Goal: Obtain resource: Download file/media

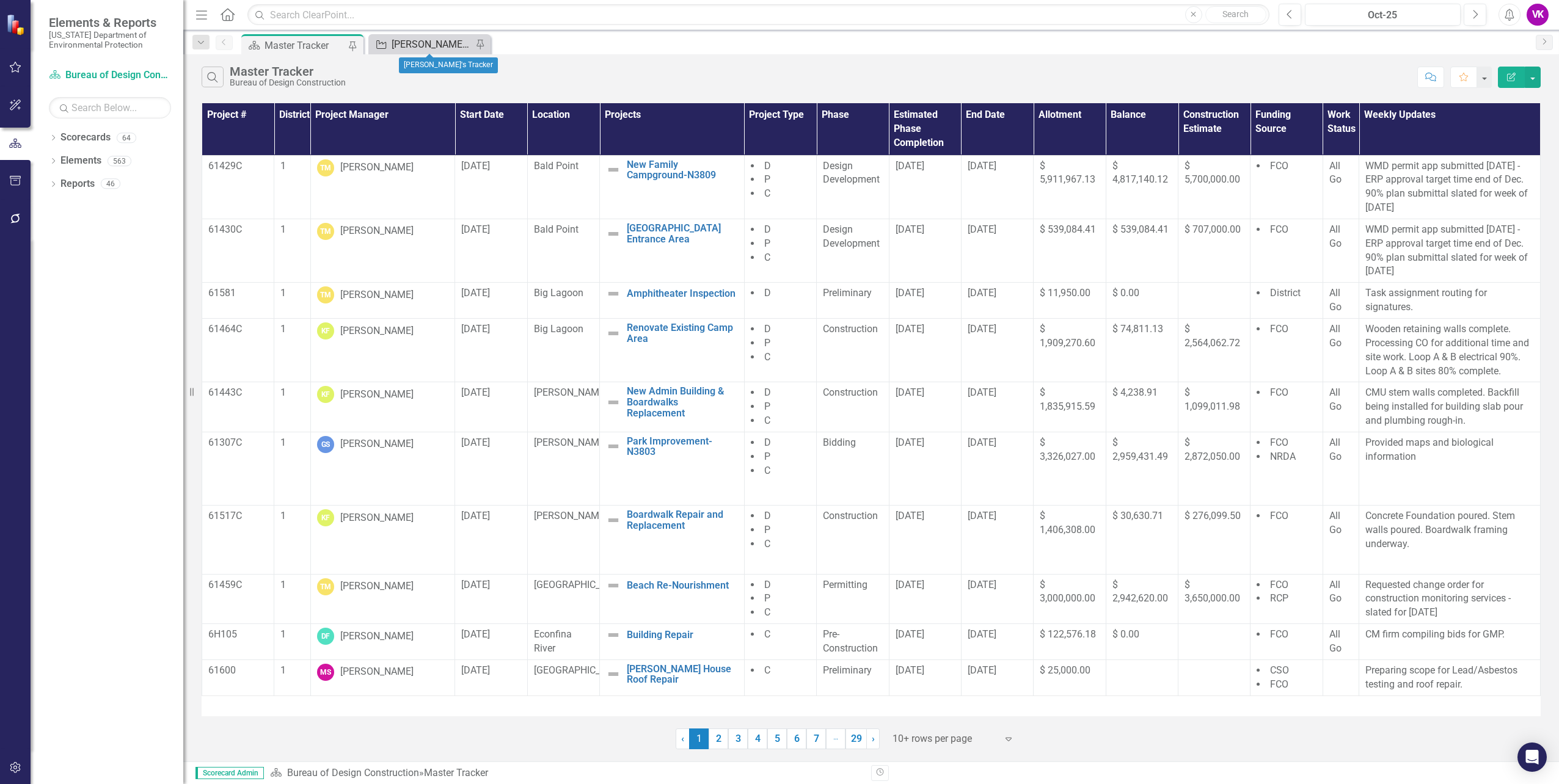
click at [412, 42] on div "[PERSON_NAME]'s Tracker" at bounding box center [431, 45] width 81 height 15
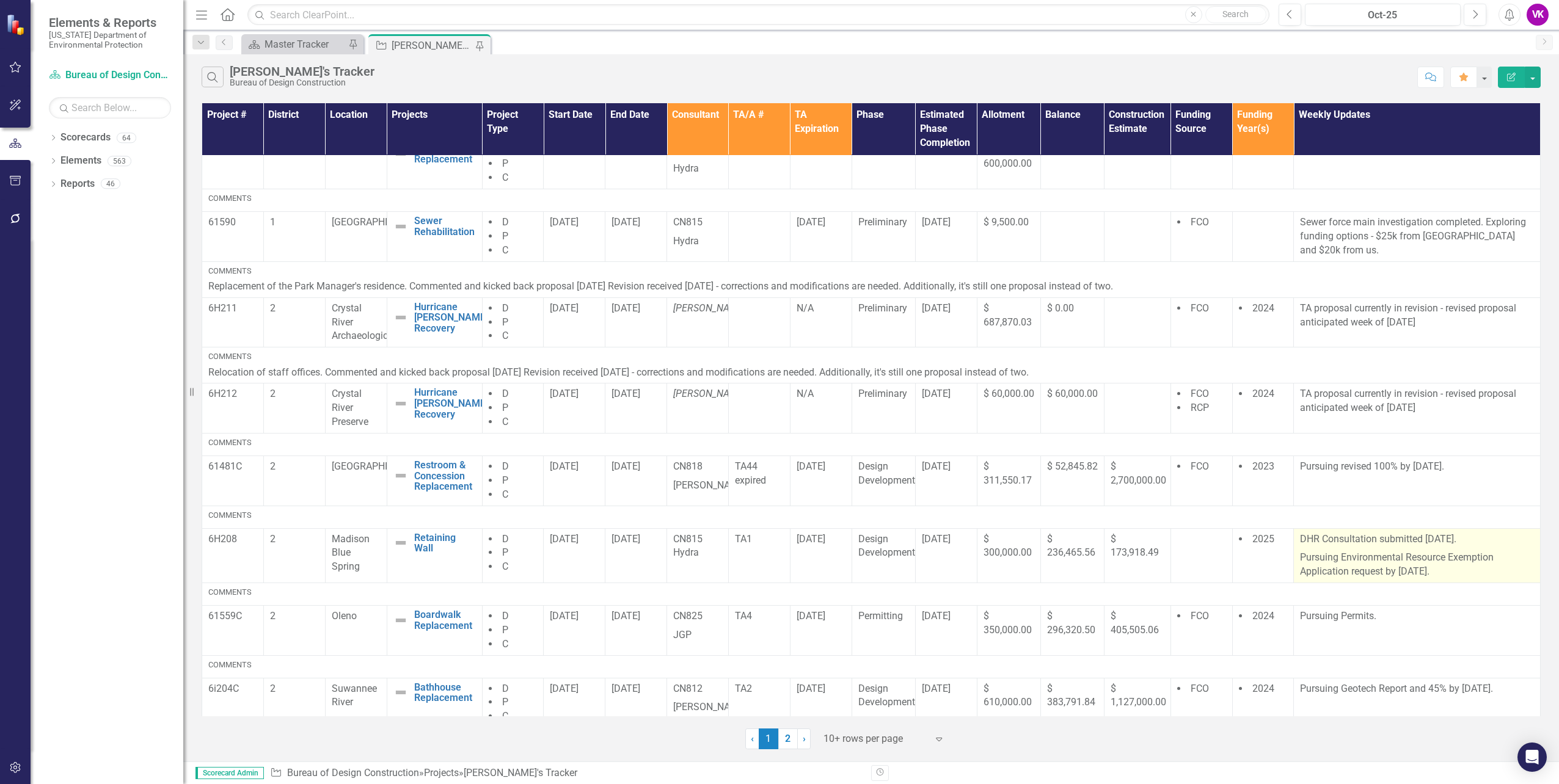
scroll to position [205, 0]
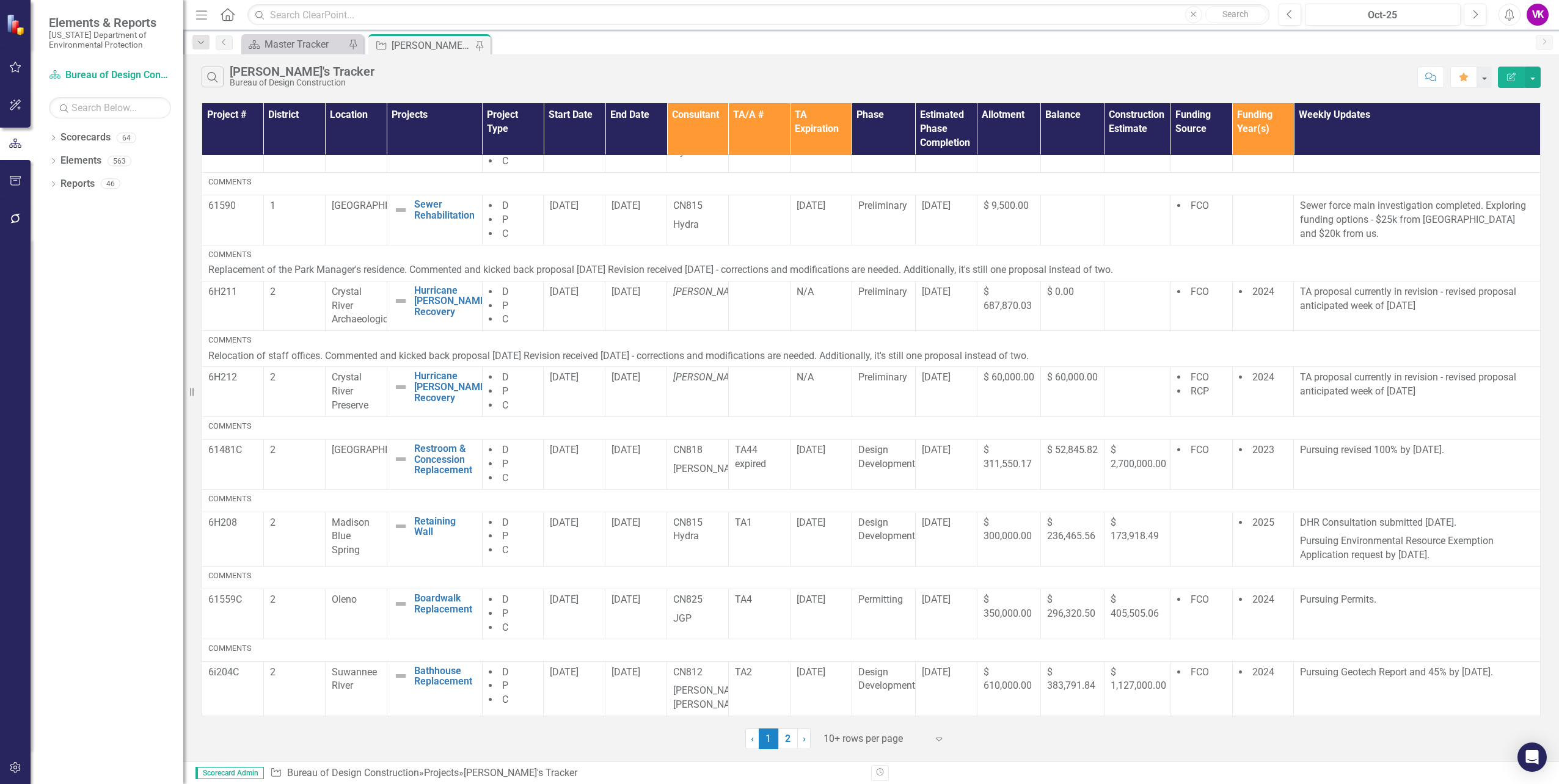
click at [787, 743] on link "2" at bounding box center [788, 739] width 20 height 21
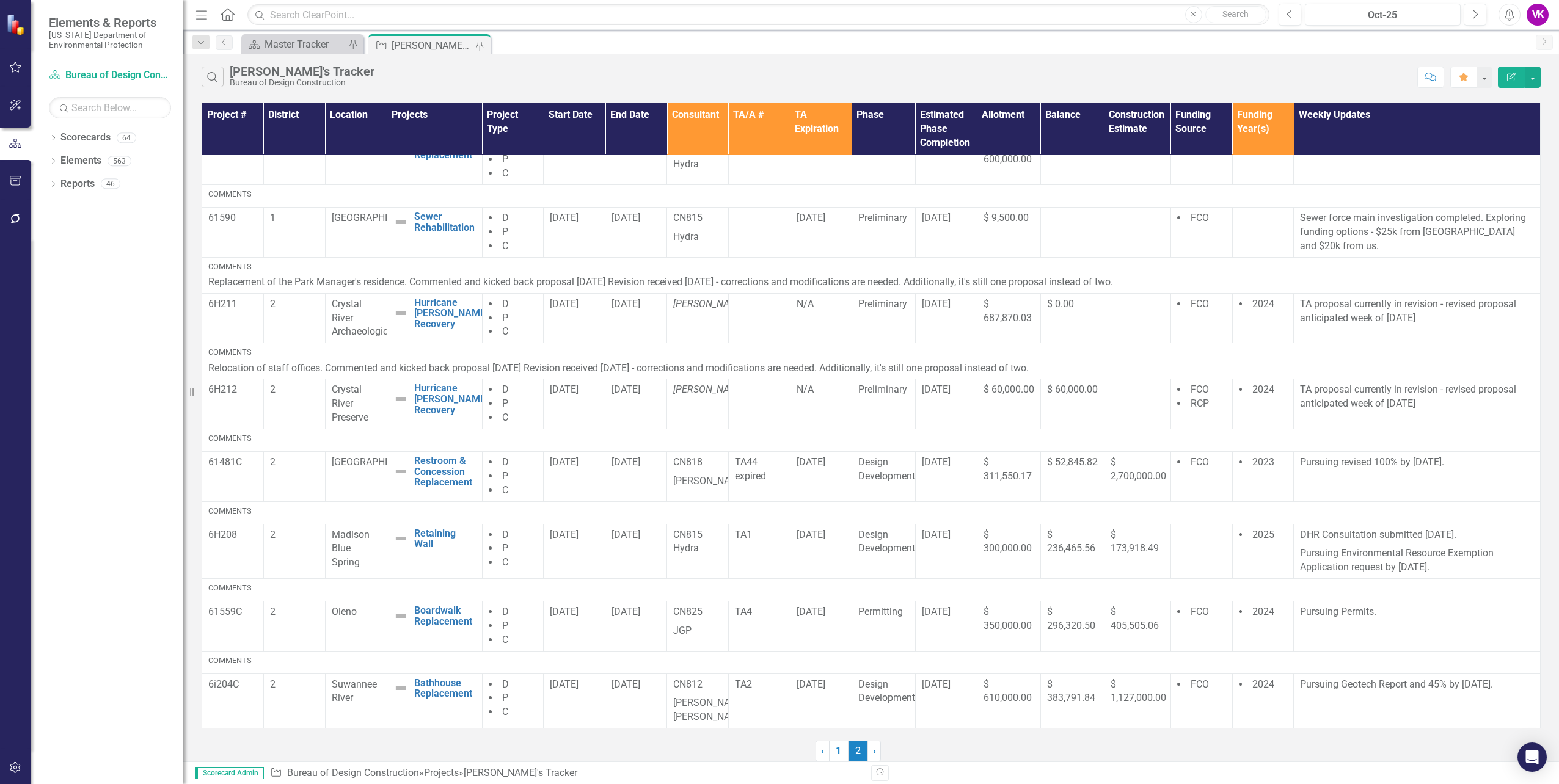
scroll to position [0, 0]
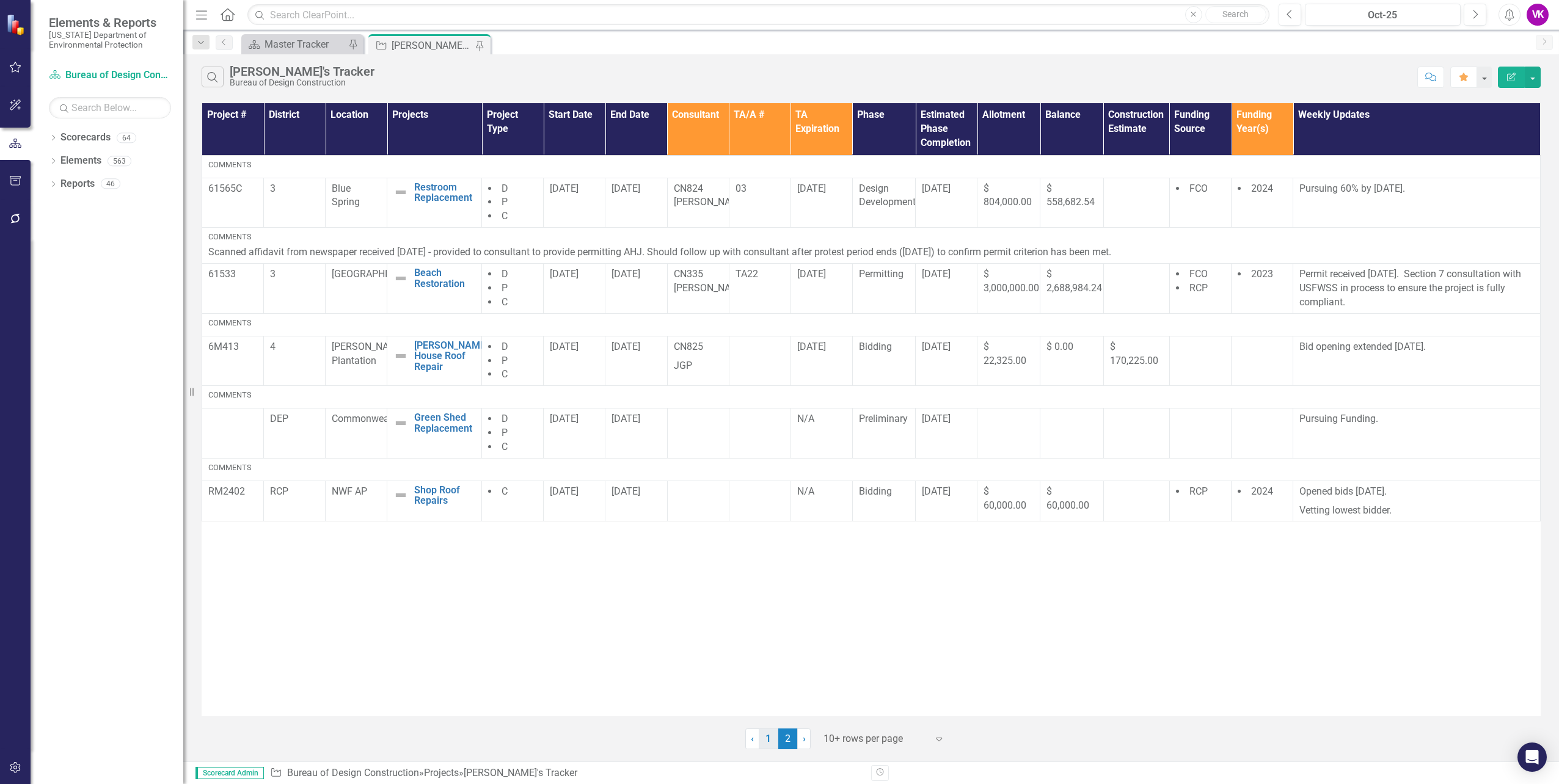
click at [767, 739] on link "1" at bounding box center [768, 739] width 20 height 21
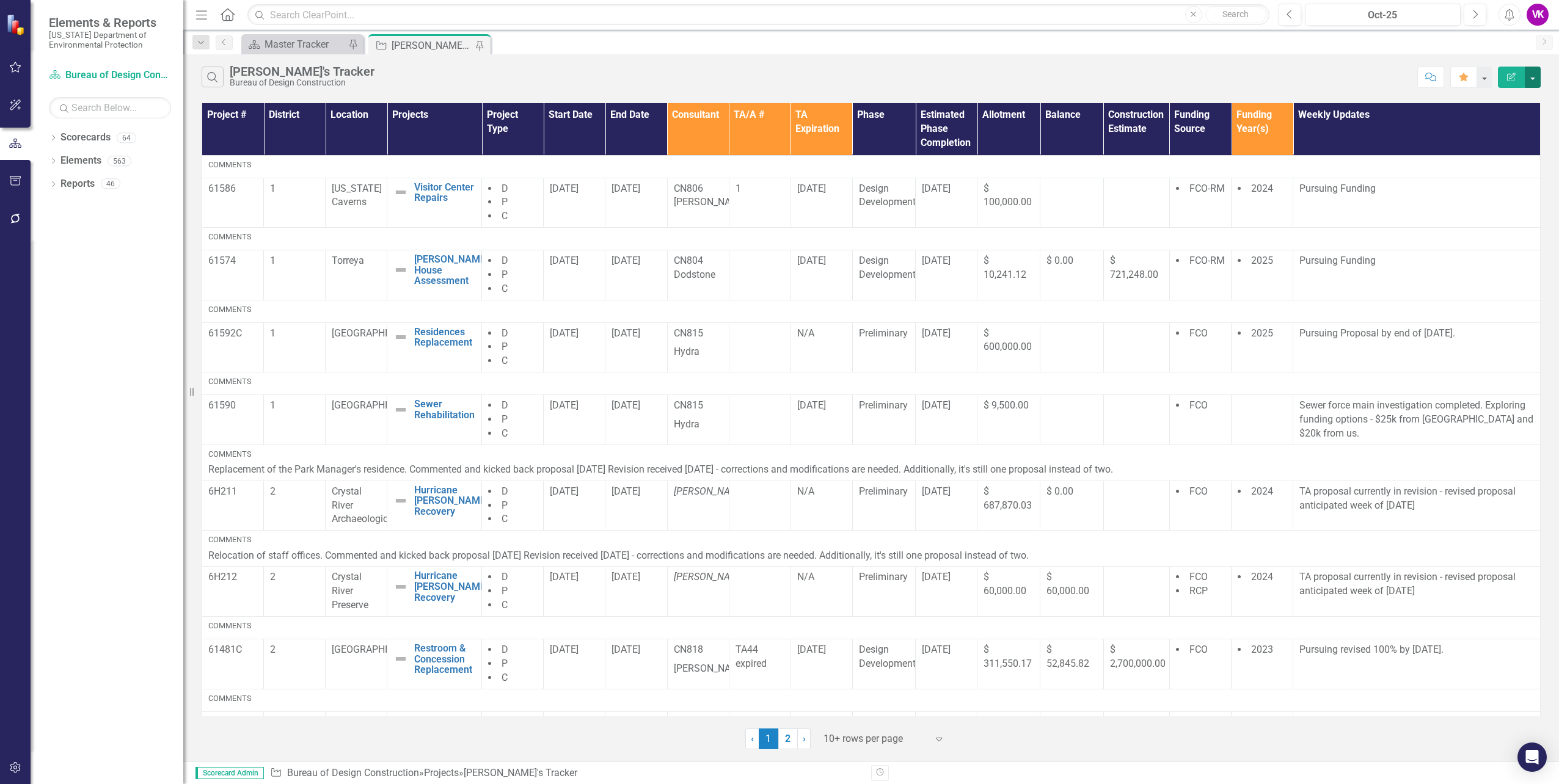
click at [1533, 81] on button "button" at bounding box center [1532, 77] width 16 height 21
click at [1503, 127] on link "PDF Export to PDF" at bounding box center [1491, 125] width 96 height 23
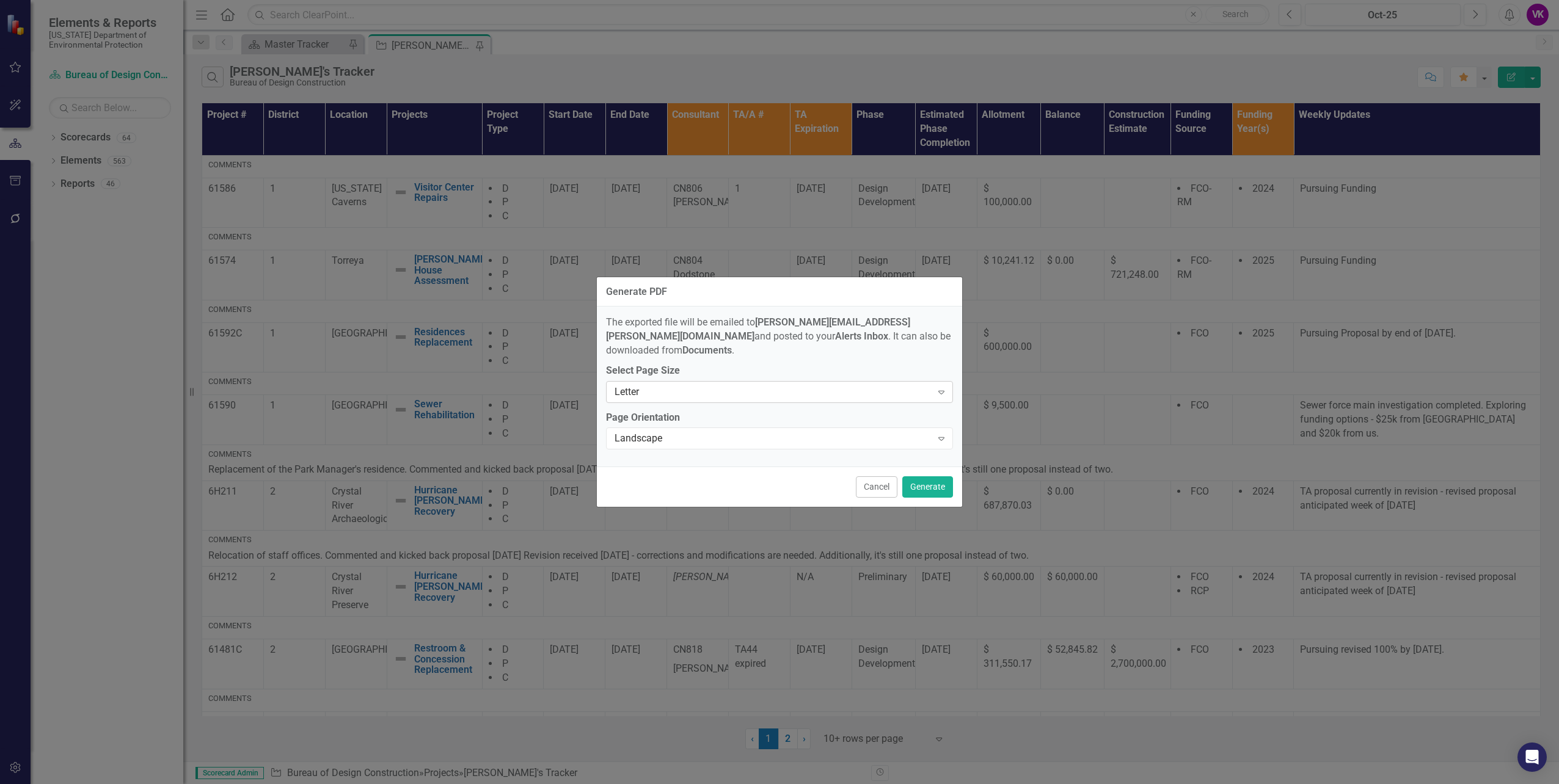
click at [941, 387] on icon "Expand" at bounding box center [941, 392] width 12 height 10
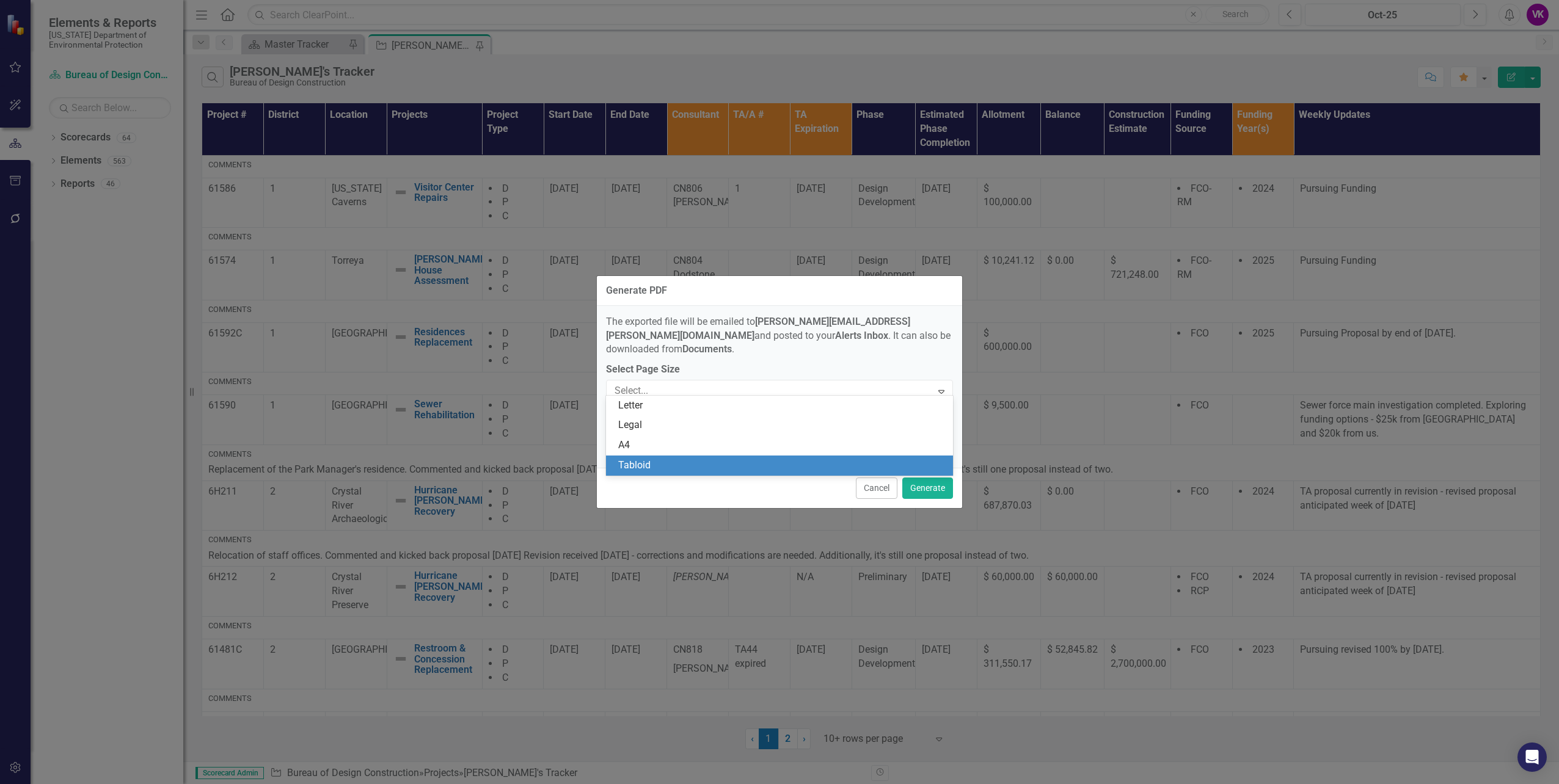
click at [653, 463] on div "Tabloid" at bounding box center [782, 465] width 327 height 14
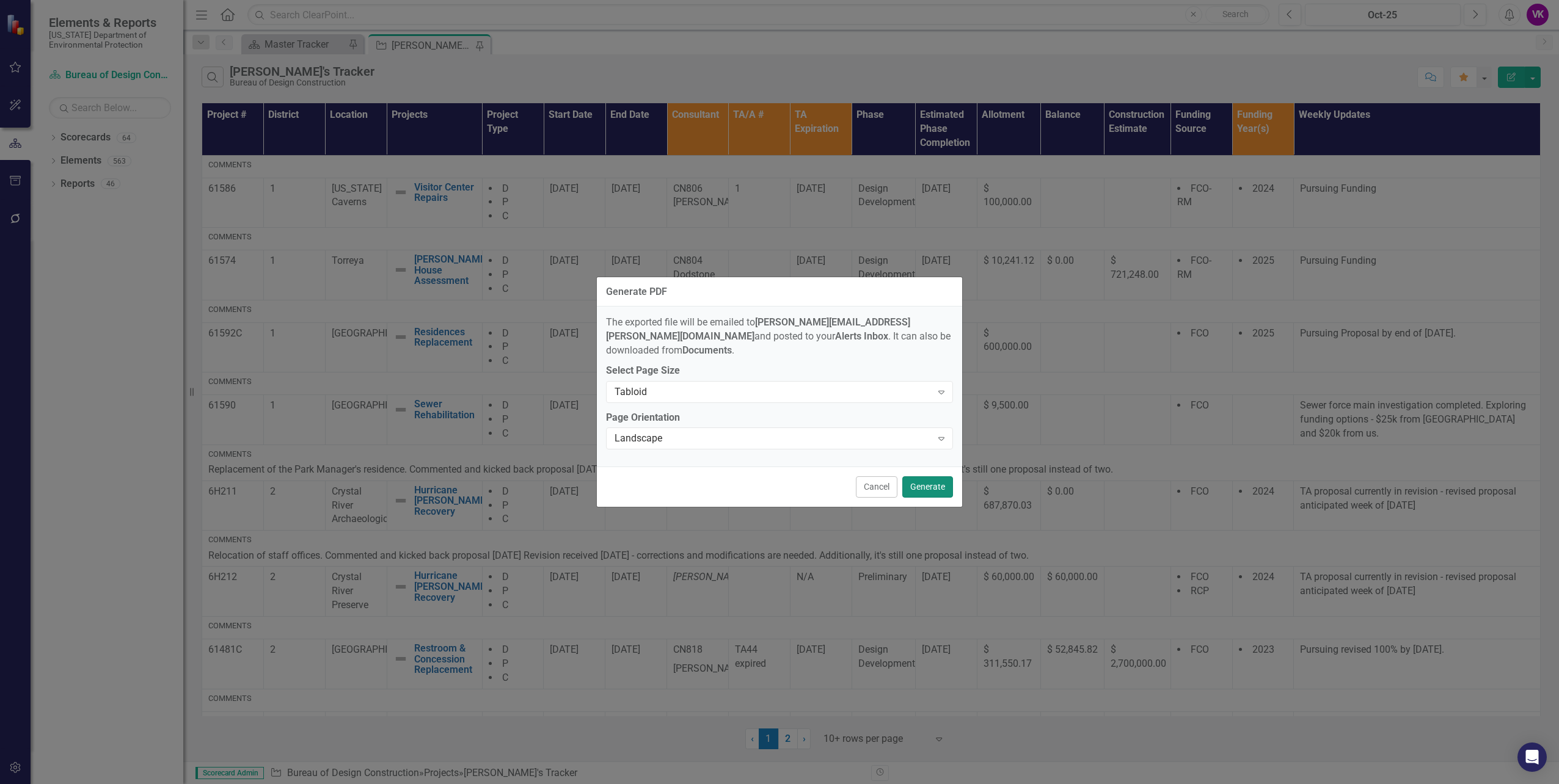
click at [925, 483] on button "Generate" at bounding box center [927, 487] width 50 height 21
